Goal: Information Seeking & Learning: Learn about a topic

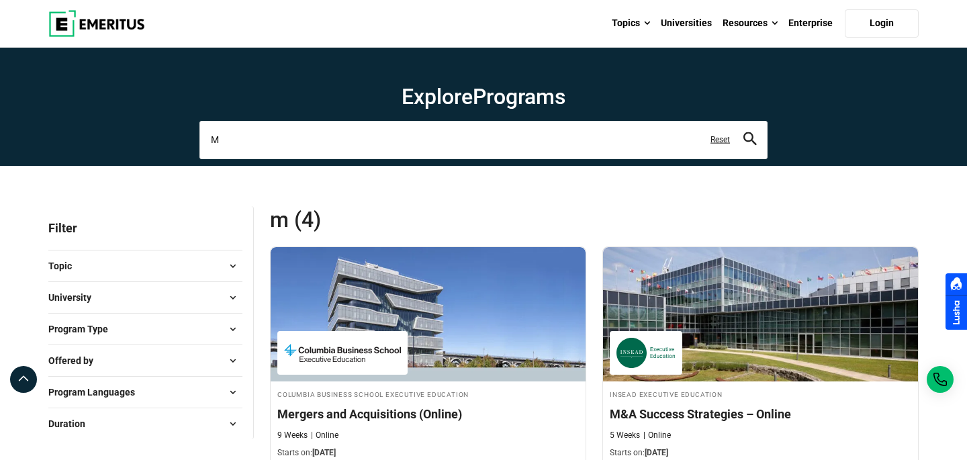
click at [287, 138] on input "M" at bounding box center [483, 140] width 568 height 38
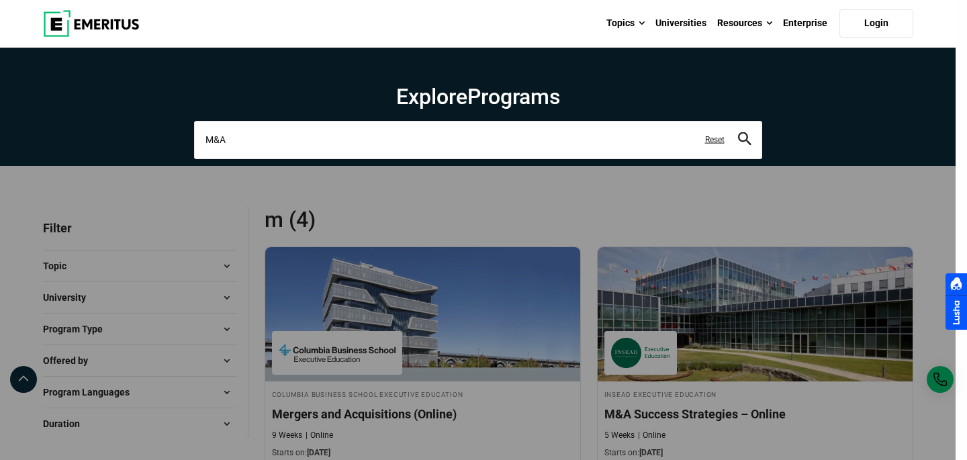
type input "M&A"
click at [738, 132] on button "search" at bounding box center [744, 139] width 13 height 15
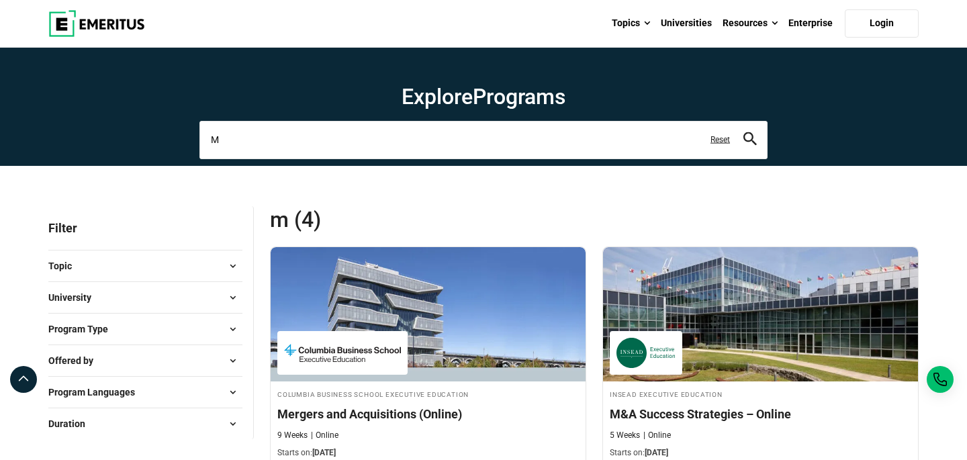
click at [342, 145] on input "M" at bounding box center [483, 140] width 568 height 38
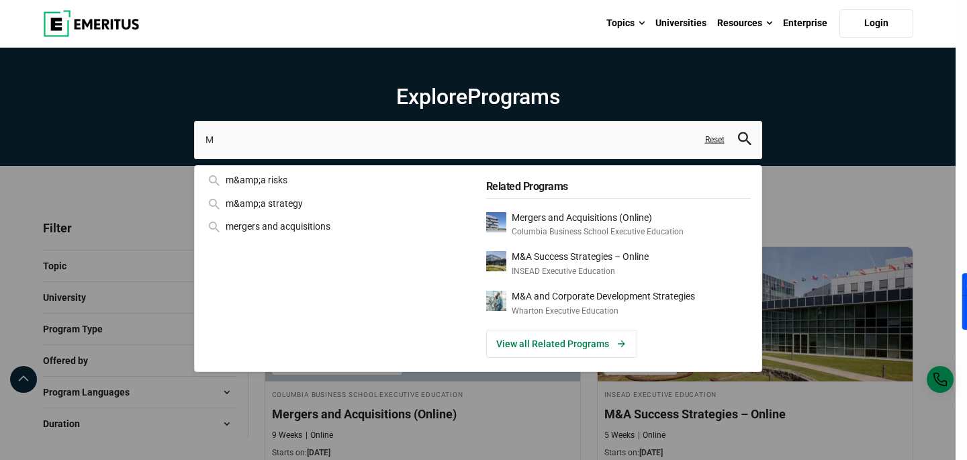
click at [194, 158] on div "M m&amp;a risks m&amp;a strategy mergers and acquisitions Related Programs Merg…" at bounding box center [478, 140] width 568 height 38
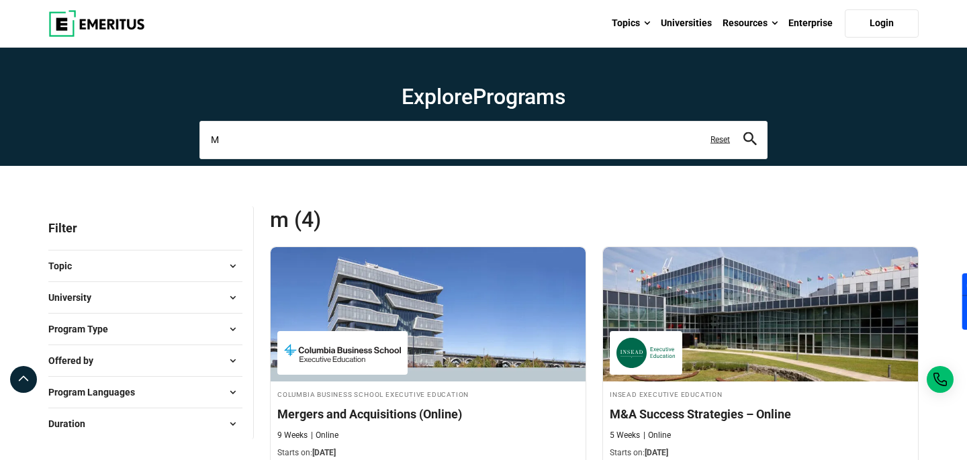
click at [339, 153] on input "M" at bounding box center [483, 140] width 568 height 38
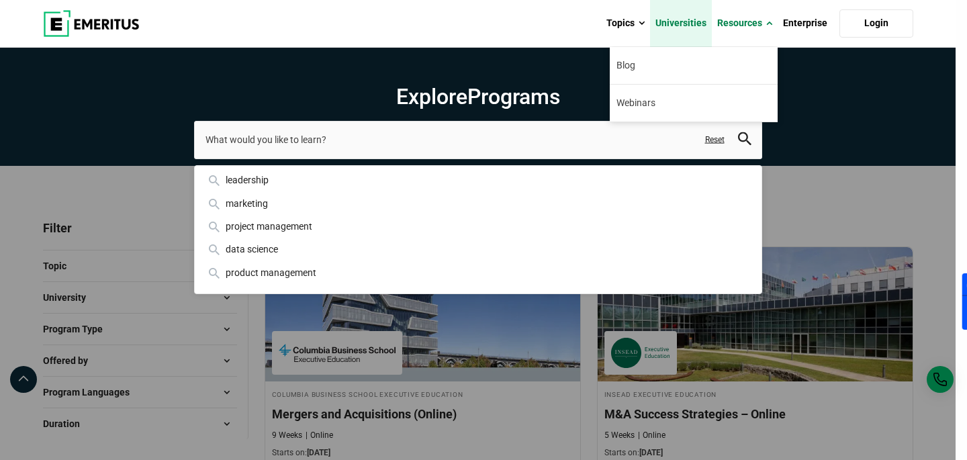
click at [705, 24] on link "Universities" at bounding box center [681, 23] width 62 height 47
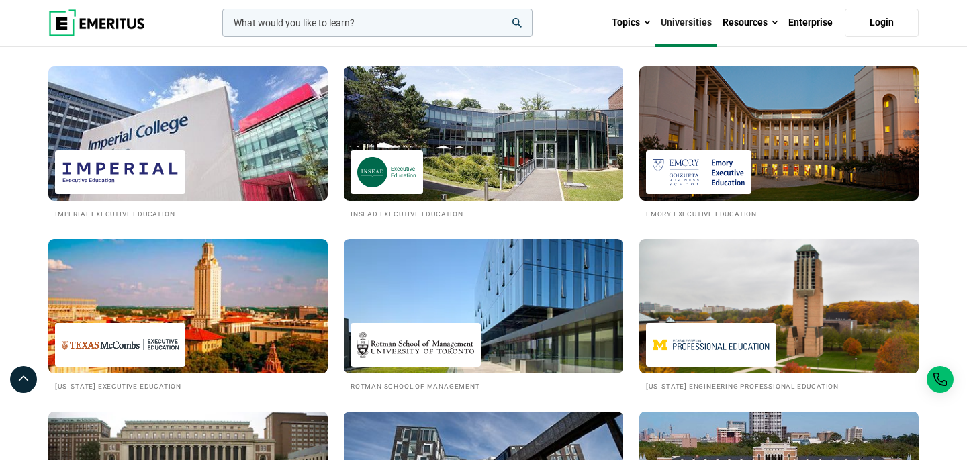
scroll to position [742, 0]
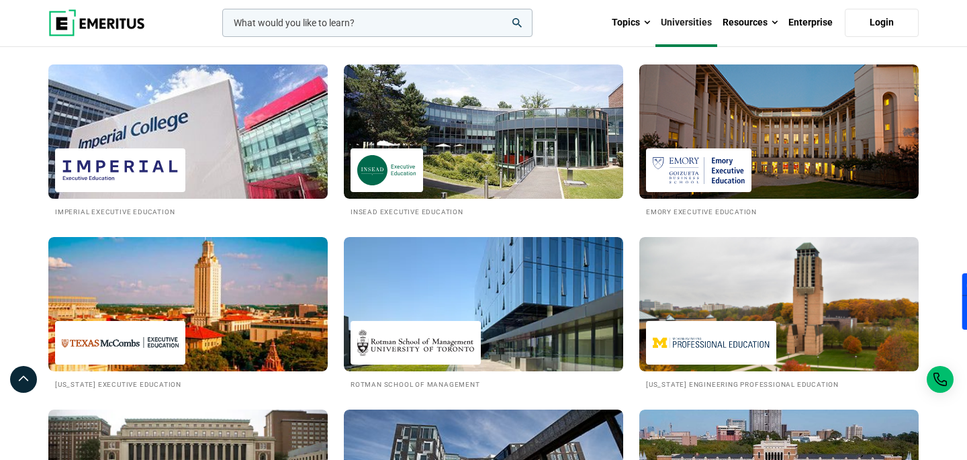
click at [201, 151] on img at bounding box center [188, 132] width 308 height 148
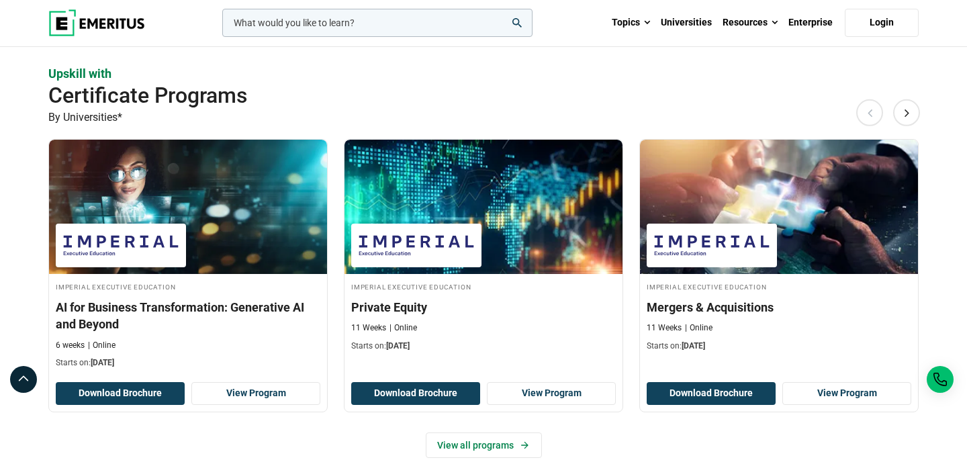
scroll to position [791, 0]
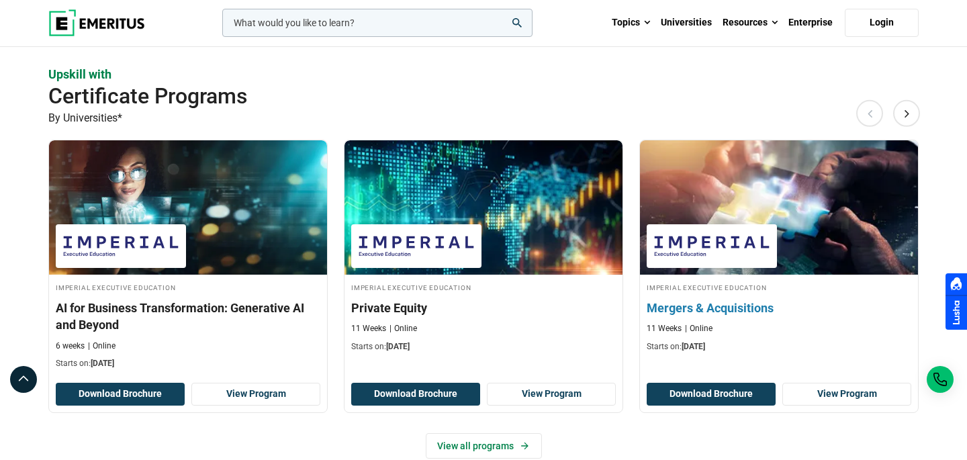
click at [717, 303] on h3 "Mergers & Acquisitions" at bounding box center [779, 308] width 265 height 17
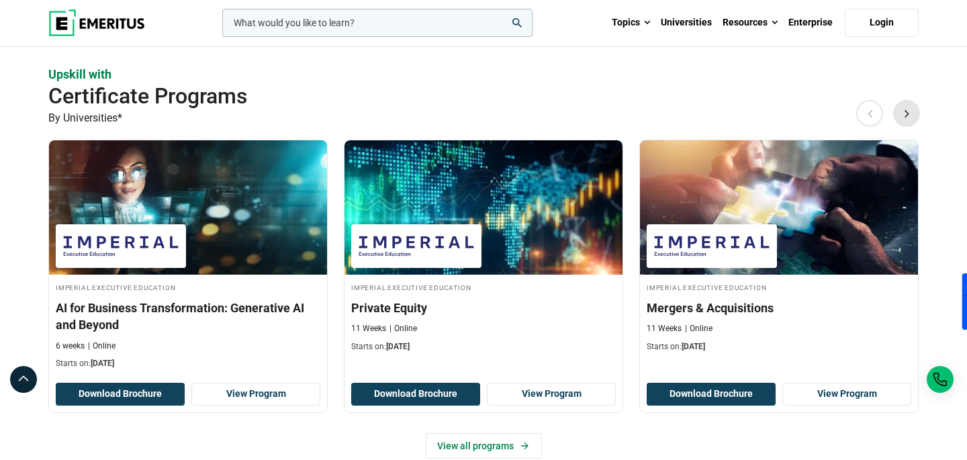
click at [907, 117] on button "Next" at bounding box center [906, 113] width 27 height 27
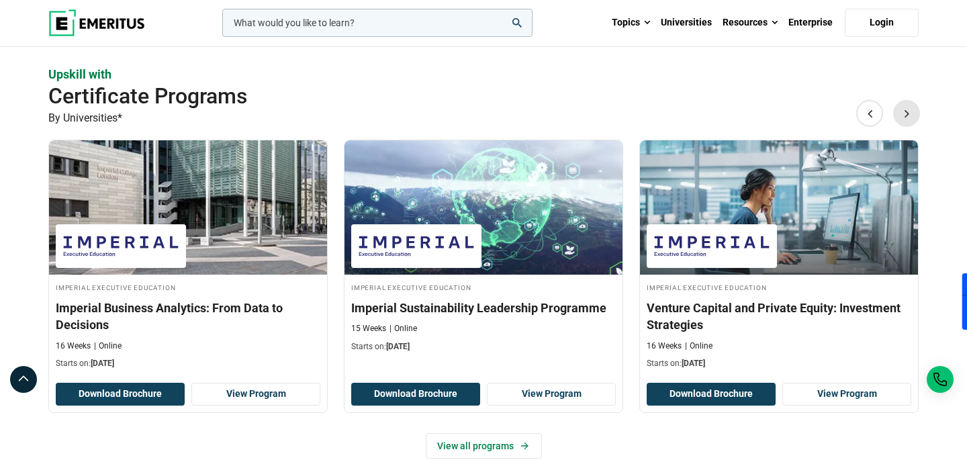
click at [908, 116] on button "Next" at bounding box center [906, 113] width 27 height 27
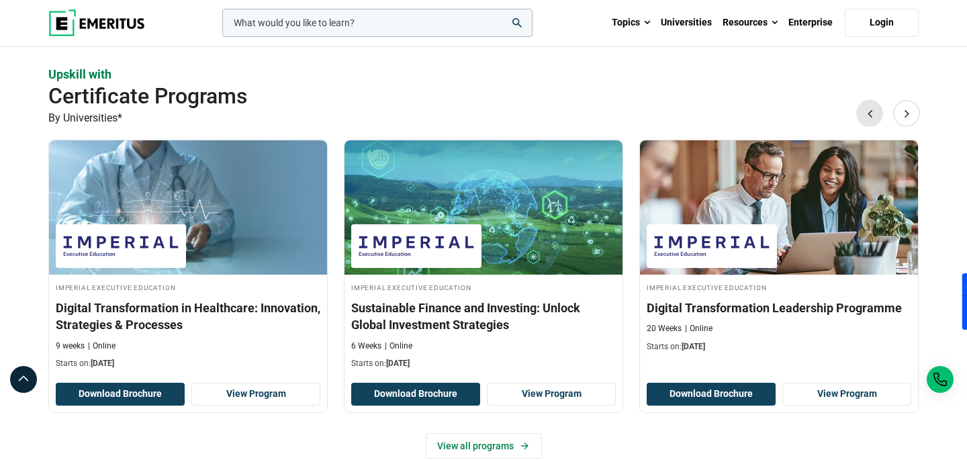
click at [862, 114] on button "Previous" at bounding box center [869, 113] width 27 height 27
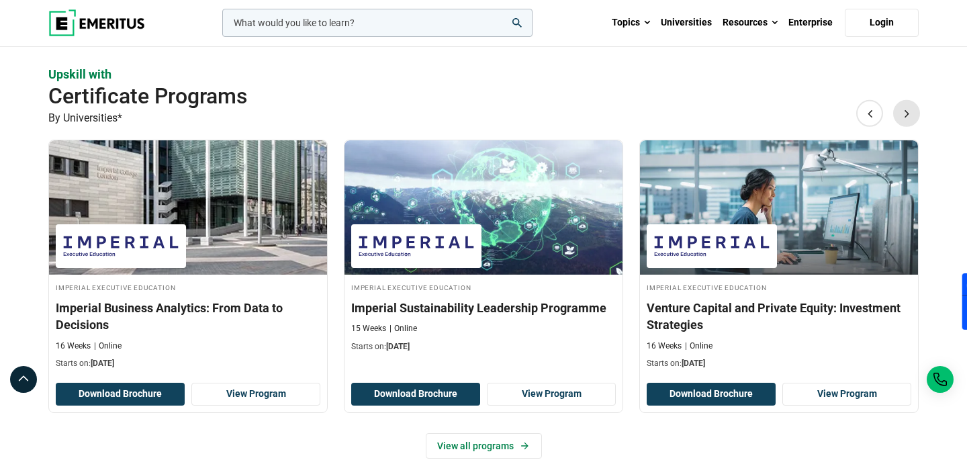
click at [901, 113] on button "Next" at bounding box center [906, 113] width 27 height 27
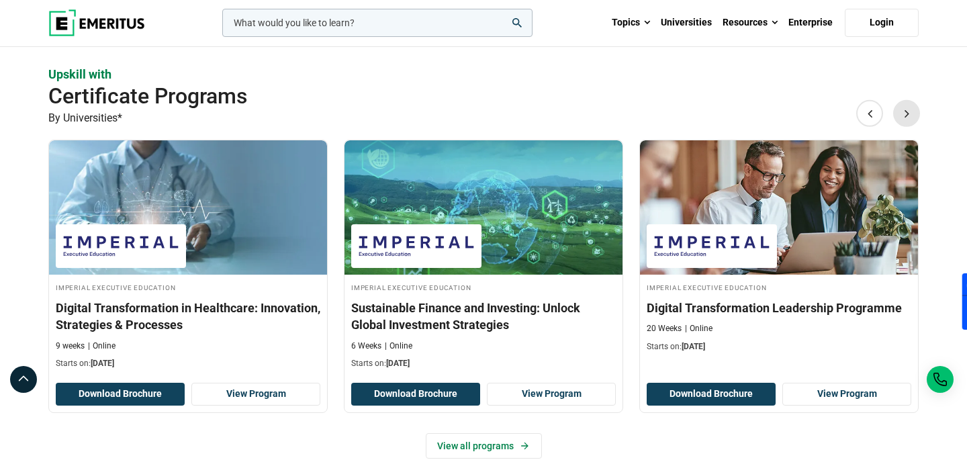
click at [901, 113] on button "Next" at bounding box center [906, 113] width 27 height 27
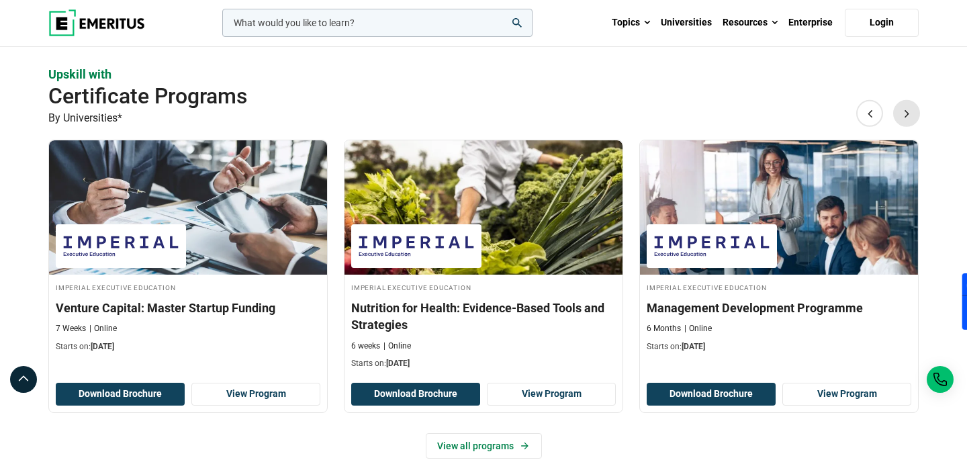
click at [909, 111] on button "Next" at bounding box center [906, 113] width 27 height 27
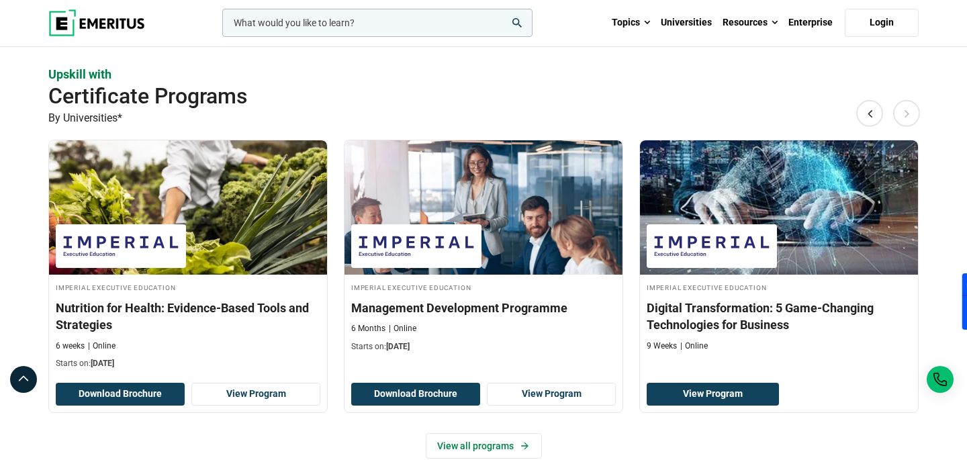
click at [909, 111] on button "Next" at bounding box center [906, 113] width 27 height 27
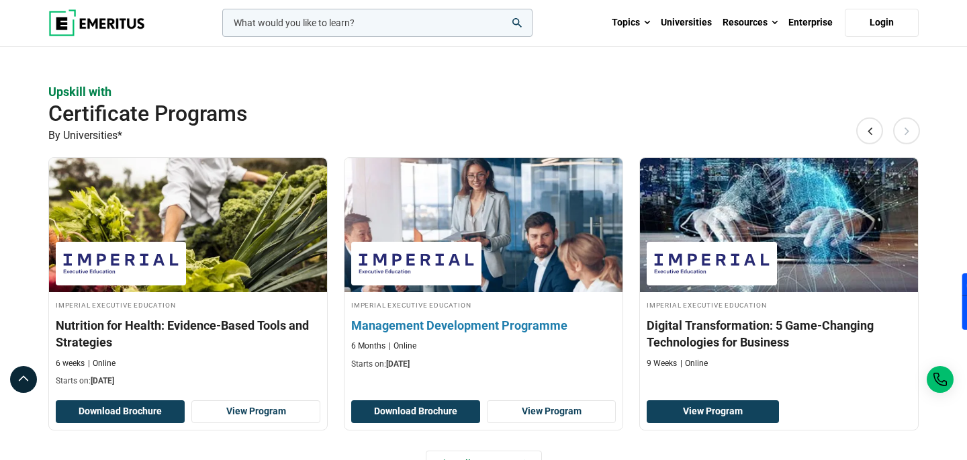
scroll to position [771, 0]
